Goal: Find specific fact: Find specific fact

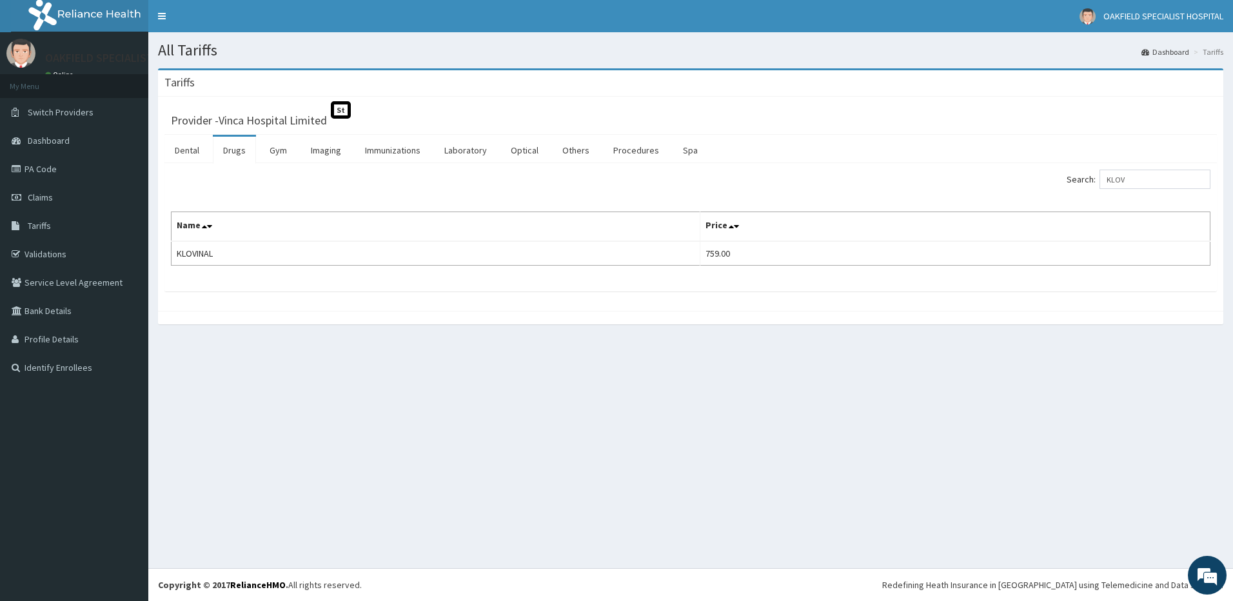
click at [1121, 179] on input "KLOV" at bounding box center [1154, 179] width 111 height 19
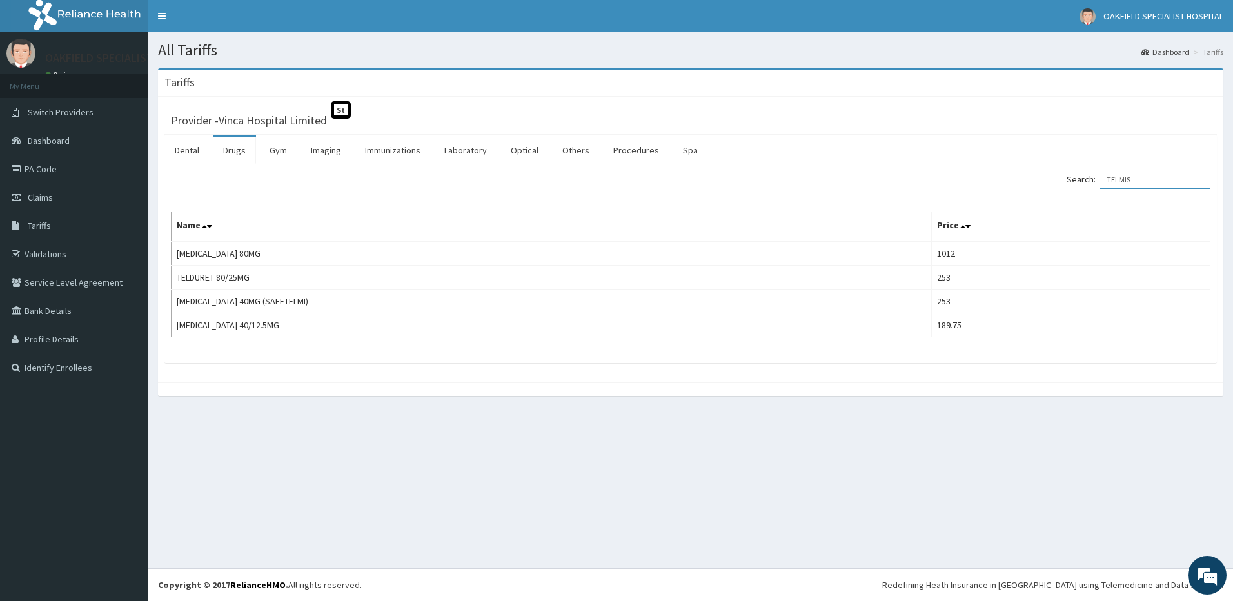
click at [1130, 182] on input "TELMIS" at bounding box center [1154, 179] width 111 height 19
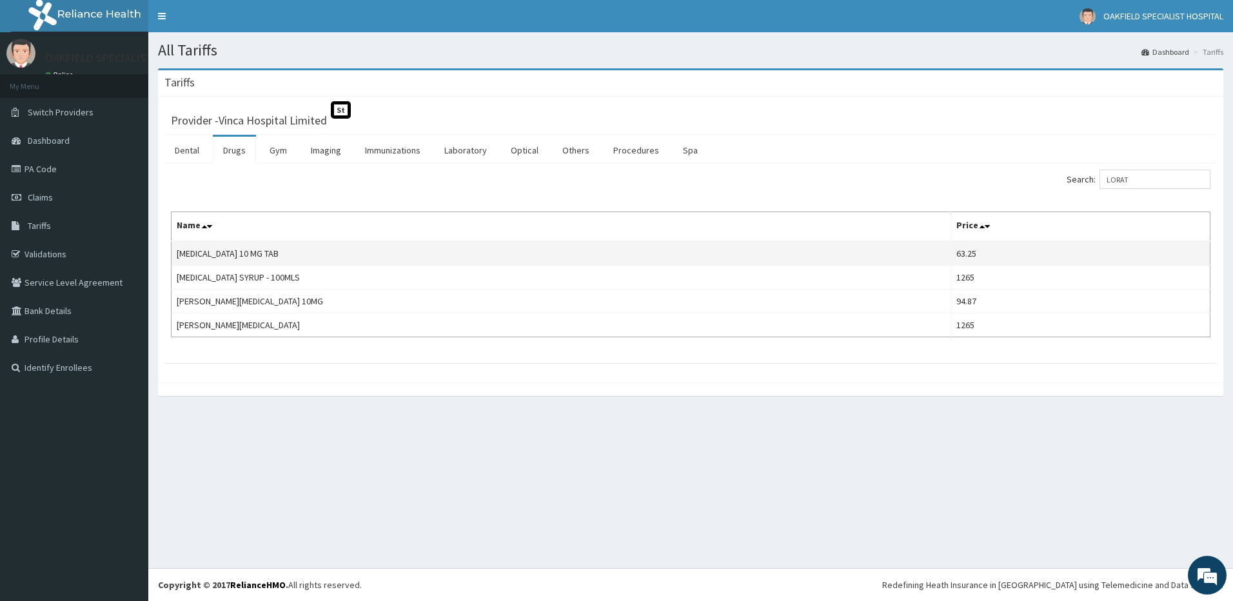
click at [202, 242] on td "[MEDICAL_DATA] 10 MG TAB" at bounding box center [562, 253] width 780 height 25
copy td "[MEDICAL_DATA] 10 MG TAB"
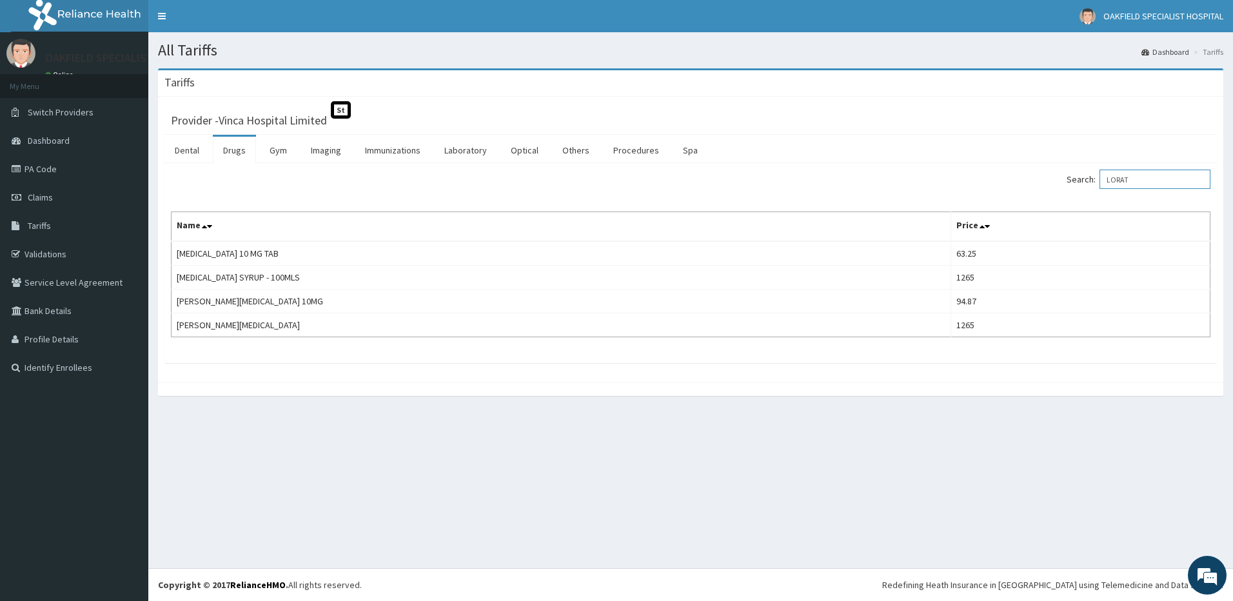
click at [1134, 175] on input "LORAT" at bounding box center [1154, 179] width 111 height 19
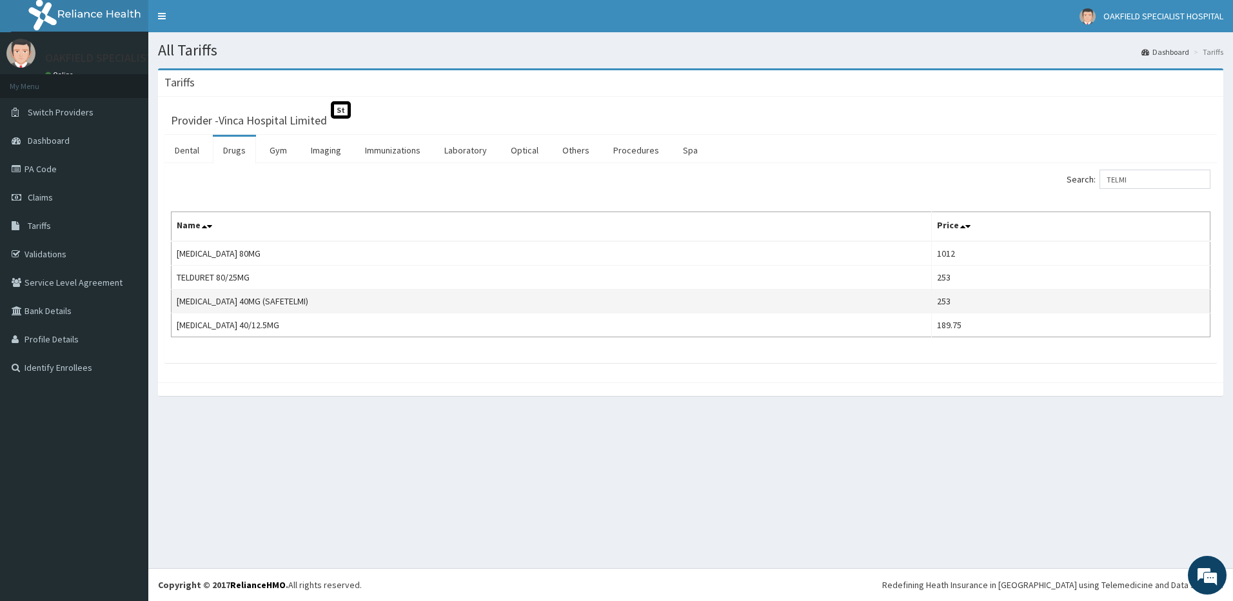
click at [232, 298] on td "[MEDICAL_DATA] 40MG (SAFETELMI)" at bounding box center [552, 302] width 760 height 24
copy td "[MEDICAL_DATA] 40MG (SAFETELMI)"
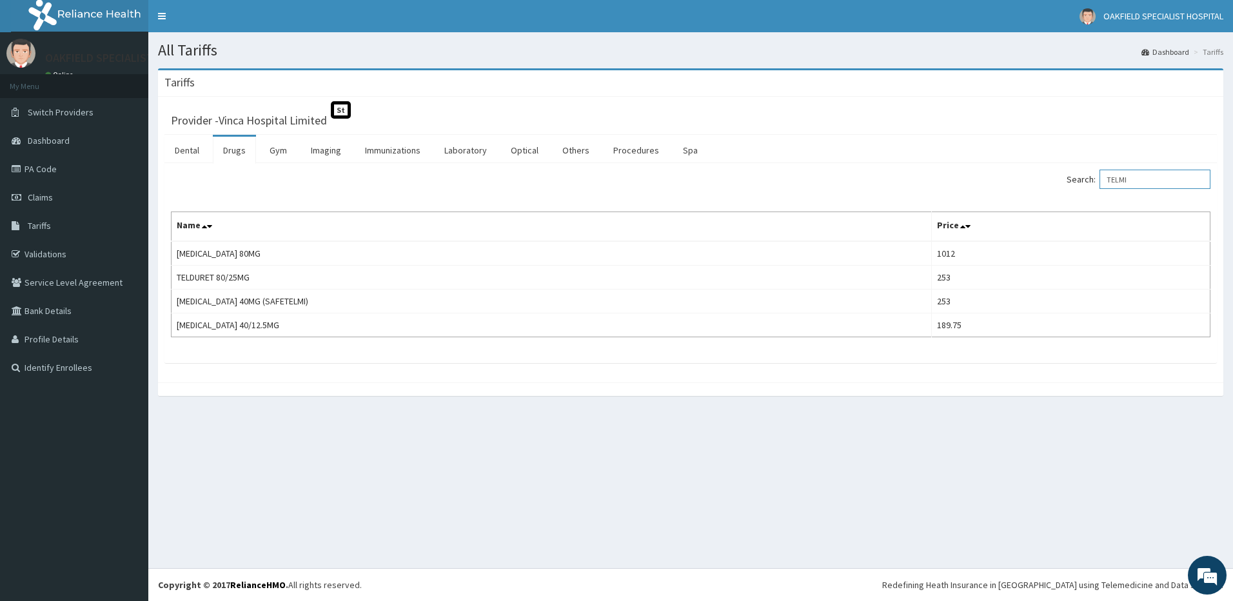
click at [1120, 175] on input "TELMI" at bounding box center [1154, 179] width 111 height 19
paste input "[MEDICAL_DATA]"
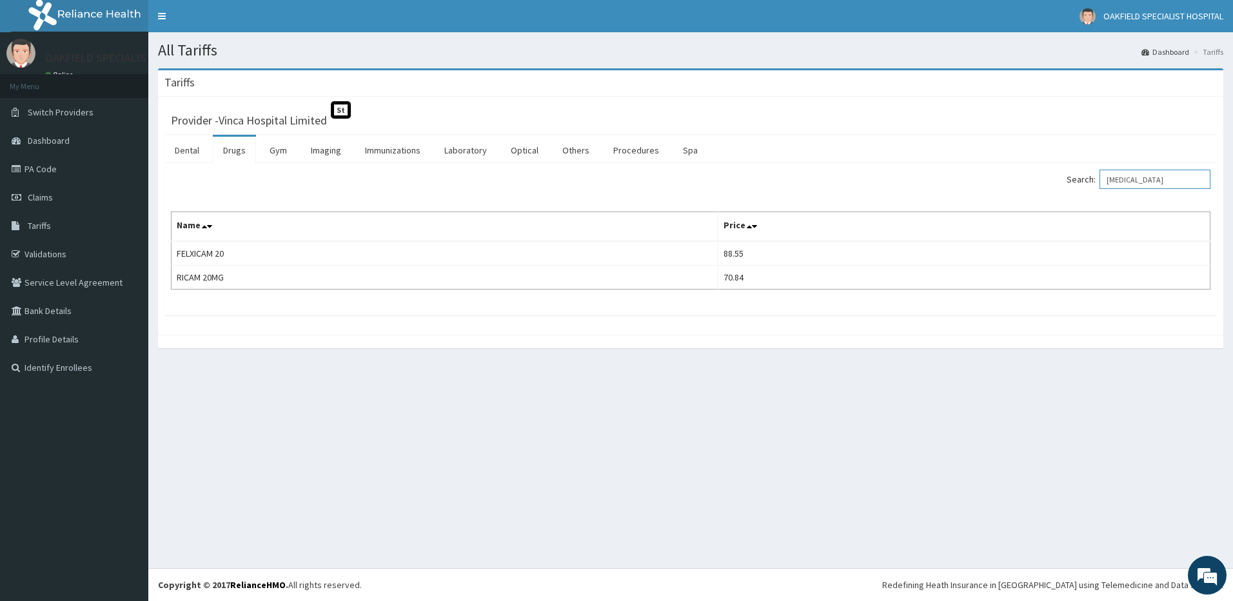
click at [1144, 186] on input "[MEDICAL_DATA]" at bounding box center [1154, 179] width 111 height 19
paste input "aludrine"
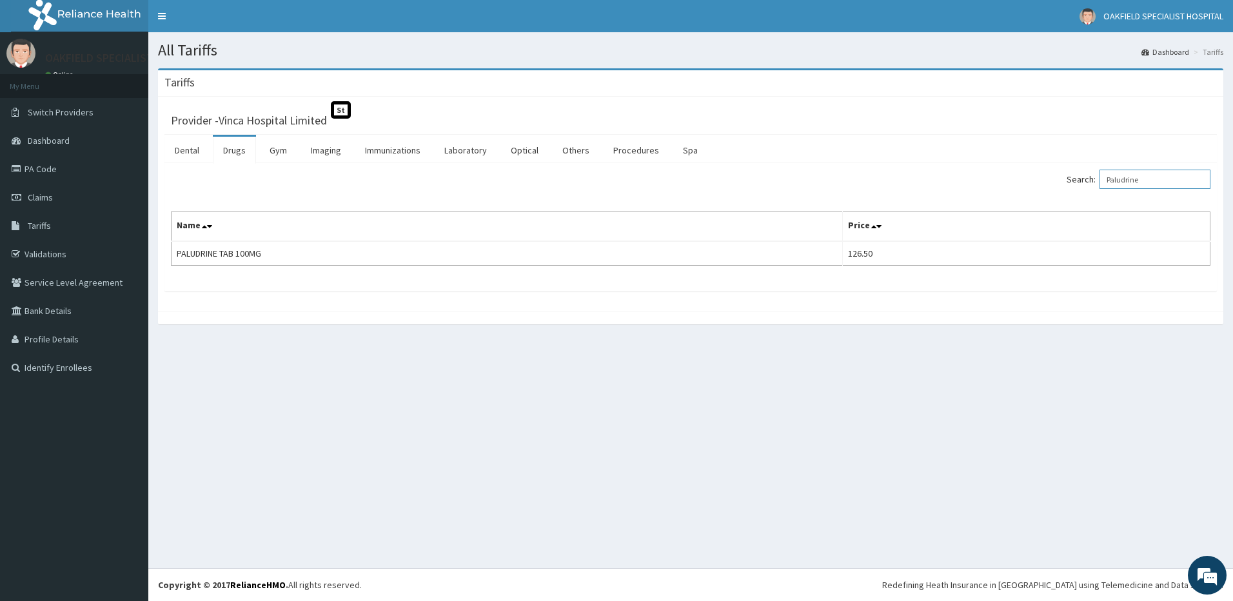
click at [1149, 180] on input "Paludrine" at bounding box center [1154, 179] width 111 height 19
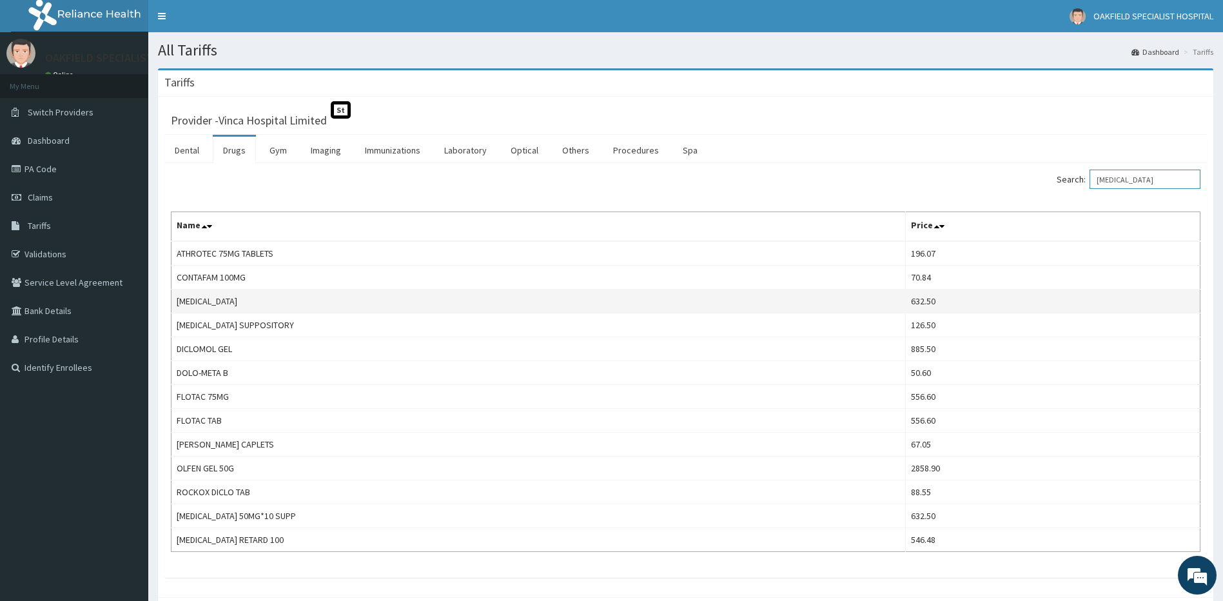
type input "[MEDICAL_DATA]"
click at [190, 307] on td "[MEDICAL_DATA]" at bounding box center [539, 302] width 734 height 24
copy td "[MEDICAL_DATA]"
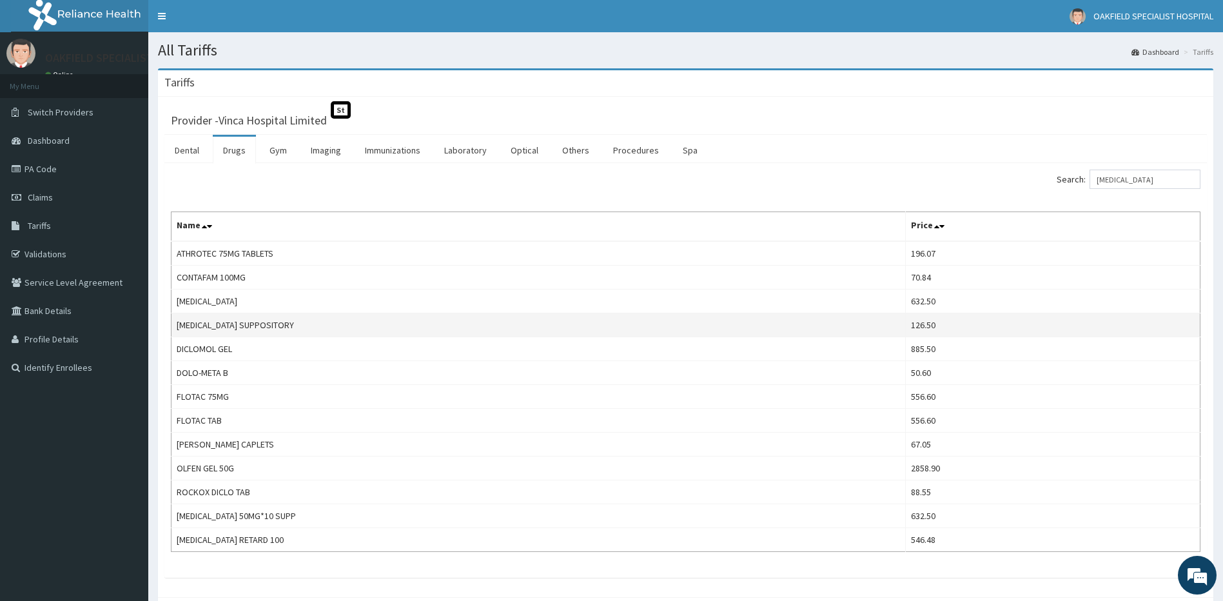
click at [217, 328] on td "[MEDICAL_DATA] SUPPOSITORY" at bounding box center [539, 325] width 734 height 24
copy td "[MEDICAL_DATA] SUPPOSITORY"
